Goal: Task Accomplishment & Management: Use online tool/utility

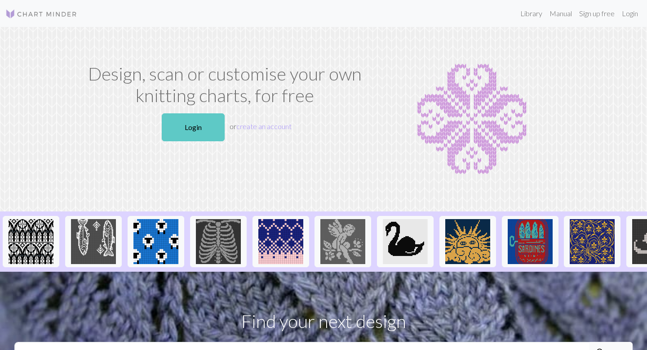
click at [192, 126] on link "Login" at bounding box center [193, 127] width 63 height 28
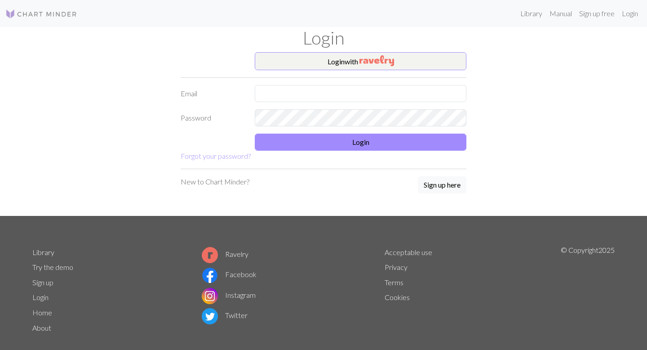
click at [284, 106] on form "Login with Email Password Login Forgot your password?" at bounding box center [324, 106] width 286 height 109
click at [284, 98] on input "text" at bounding box center [361, 93] width 212 height 17
type input "[EMAIL_ADDRESS][DOMAIN_NAME]"
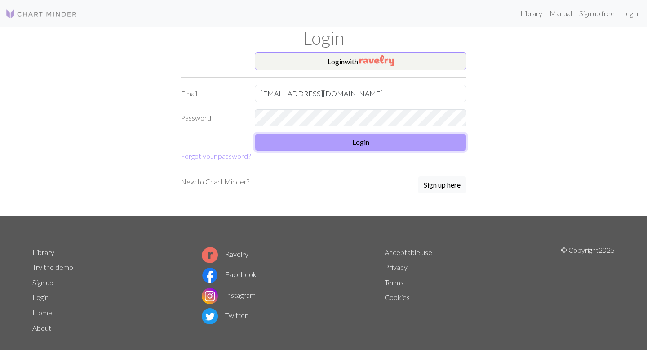
click at [344, 144] on button "Login" at bounding box center [361, 142] width 212 height 17
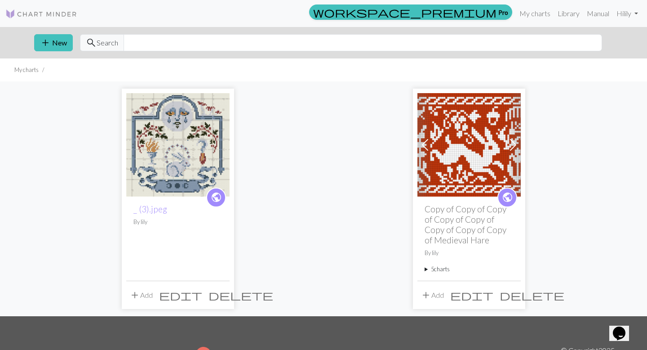
click at [426, 272] on summary "5 charts" at bounding box center [469, 269] width 89 height 9
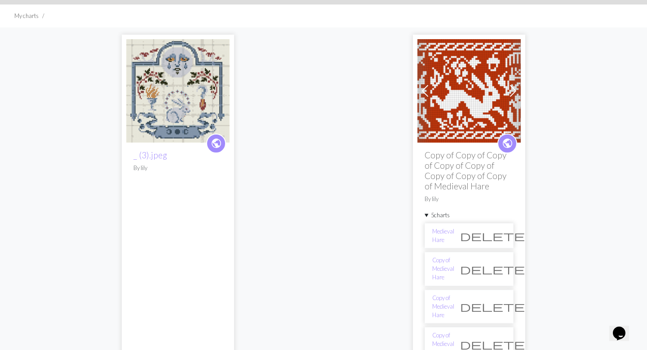
scroll to position [131, 0]
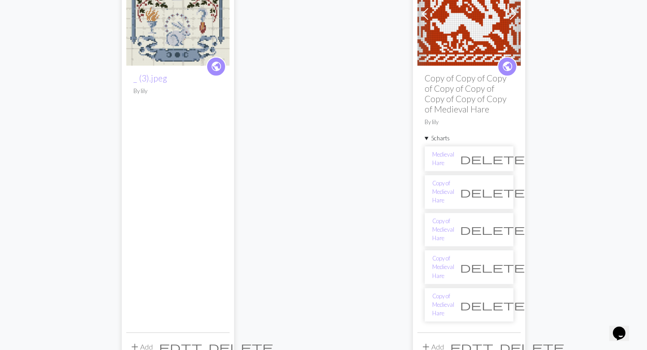
click at [437, 166] on li "Medieval Hare delete" at bounding box center [469, 158] width 89 height 25
click at [435, 162] on link "Medieval Hare" at bounding box center [443, 158] width 22 height 17
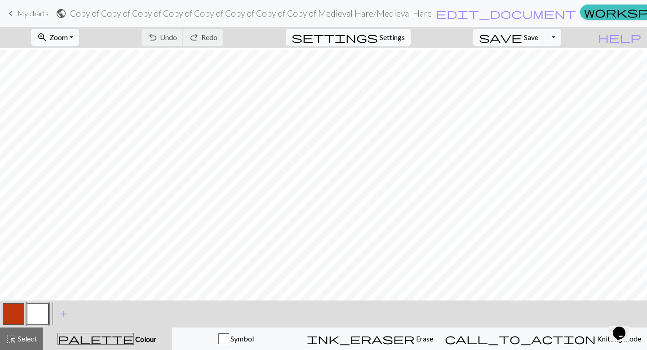
scroll to position [211, 0]
click at [9, 13] on span "keyboard_arrow_left" at bounding box center [10, 13] width 11 height 13
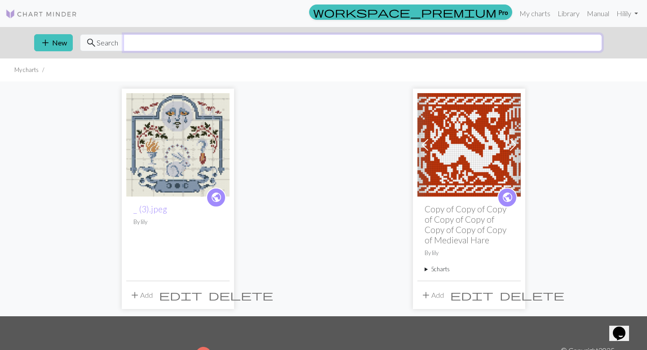
click at [124, 34] on input "text" at bounding box center [363, 42] width 479 height 17
type input "medieval hare"
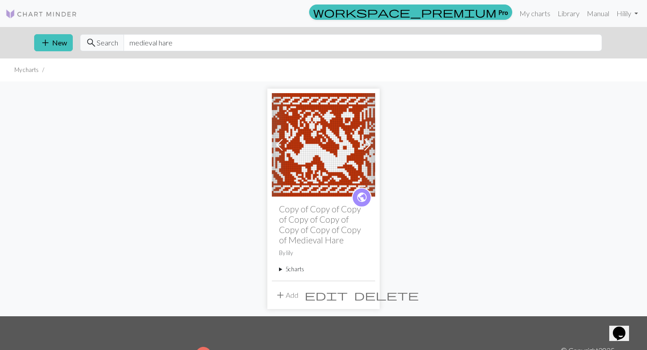
click at [50, 12] on img at bounding box center [41, 14] width 72 height 11
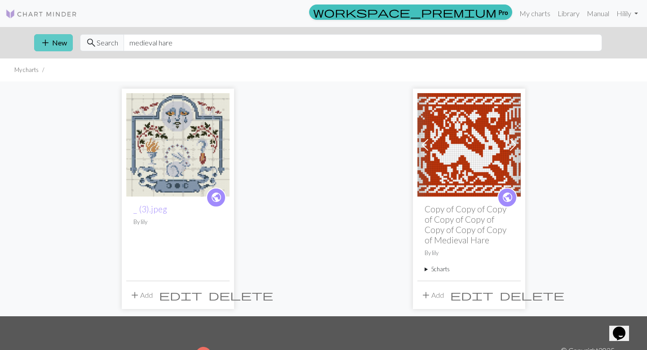
click at [52, 47] on button "add New" at bounding box center [53, 42] width 39 height 17
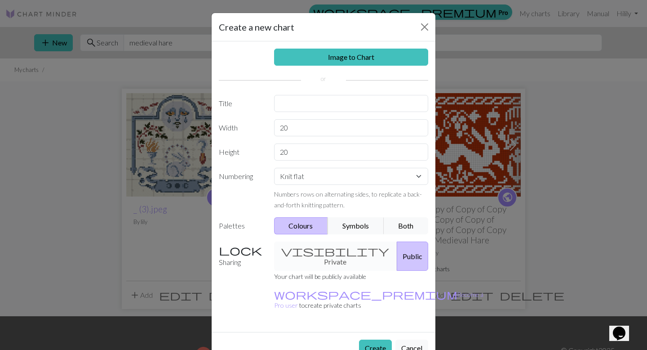
click at [428, 36] on div "Create a new chart" at bounding box center [324, 27] width 224 height 28
click at [421, 24] on button "Close" at bounding box center [425, 27] width 14 height 14
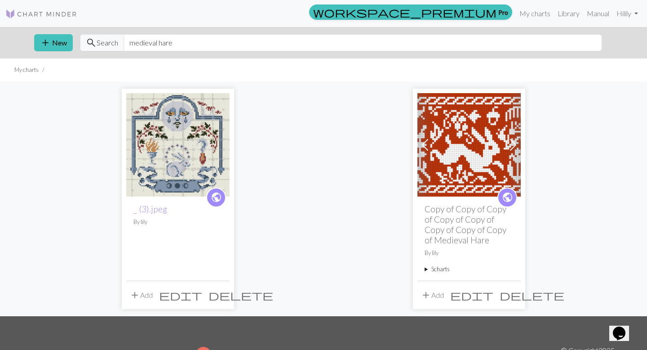
click at [97, 54] on div "add New search Search medieval hare" at bounding box center [323, 42] width 593 height 31
click at [97, 45] on span "Search" at bounding box center [108, 42] width 22 height 11
click at [57, 10] on img at bounding box center [41, 14] width 72 height 11
click at [65, 44] on button "add New" at bounding box center [53, 42] width 39 height 17
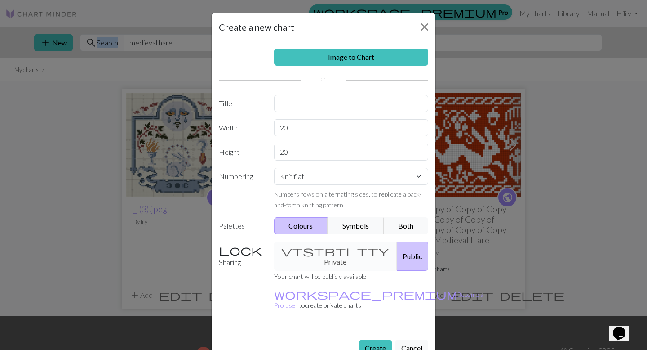
scroll to position [5, 0]
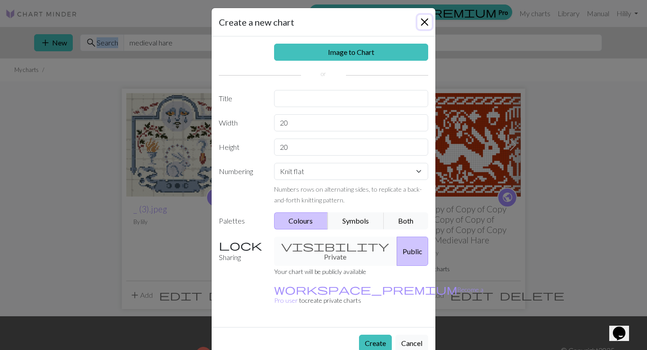
click at [423, 19] on button "Close" at bounding box center [425, 22] width 14 height 14
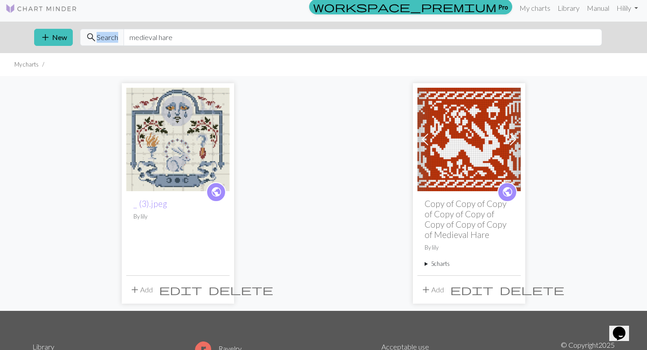
scroll to position [0, 0]
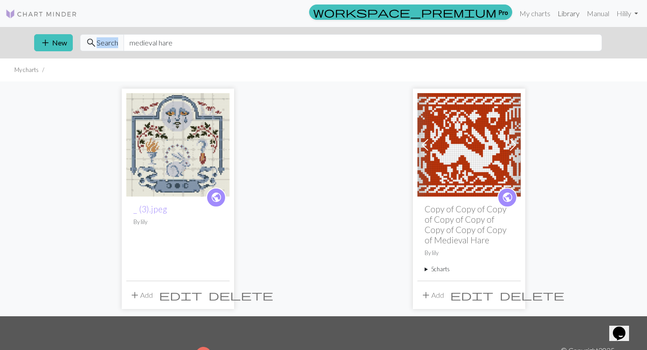
click at [574, 12] on link "Library" at bounding box center [568, 13] width 29 height 18
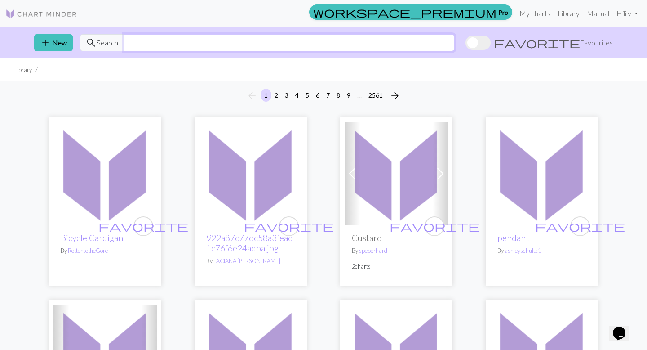
click at [170, 44] on input "text" at bounding box center [289, 42] width 331 height 17
type input "l"
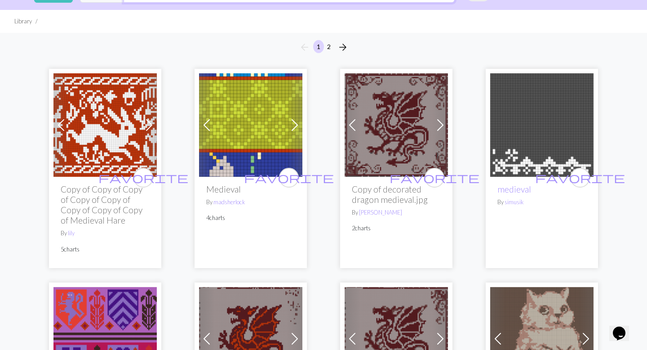
scroll to position [38, 0]
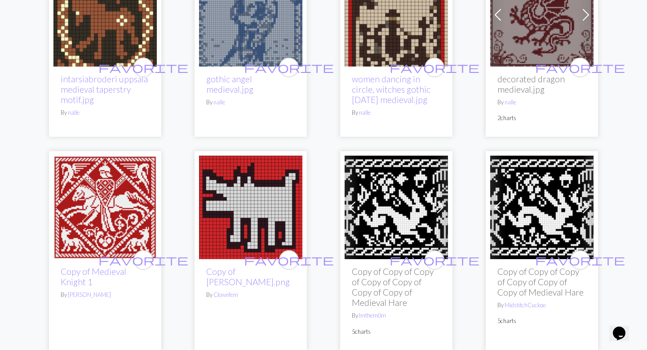
scroll to position [1387, 0]
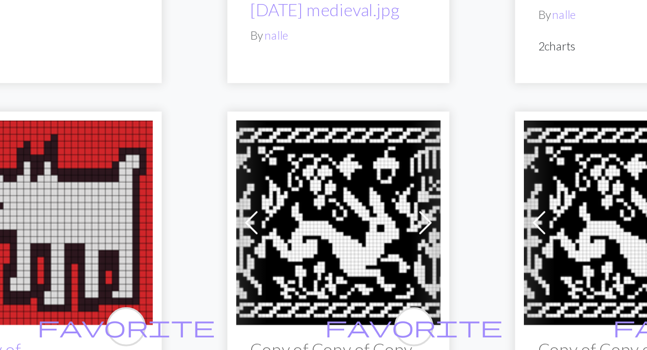
type input "medieval hare"
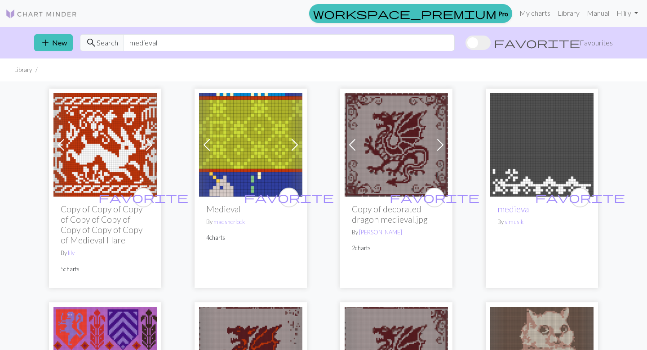
click at [94, 224] on h2 "Copy of Copy of Copy of Copy of Copy of Copy of Copy of Copy of Medieval Hare" at bounding box center [105, 224] width 89 height 41
click at [79, 215] on h2 "Copy of Copy of Copy of Copy of Copy of Copy of Copy of Copy of Medieval Hare" at bounding box center [105, 224] width 89 height 41
click at [637, 11] on link "Hi lily" at bounding box center [627, 13] width 29 height 18
click at [530, 10] on link "My charts" at bounding box center [535, 13] width 38 height 18
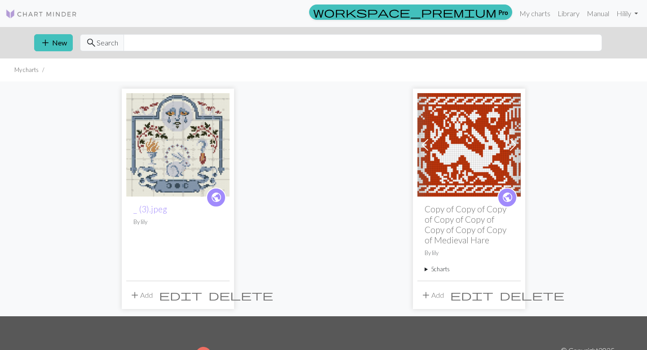
click at [461, 240] on h2 "Copy of Copy of Copy of Copy of Copy of Copy of Copy of Copy of Medieval Hare" at bounding box center [469, 224] width 89 height 41
click at [494, 294] on span "edit" at bounding box center [471, 295] width 43 height 13
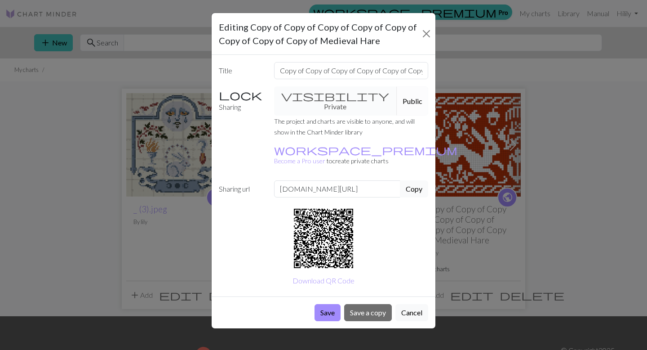
click at [422, 180] on button "Copy" at bounding box center [414, 188] width 28 height 17
click at [415, 180] on button "Copy" at bounding box center [414, 188] width 28 height 17
